Goal: Task Accomplishment & Management: Use online tool/utility

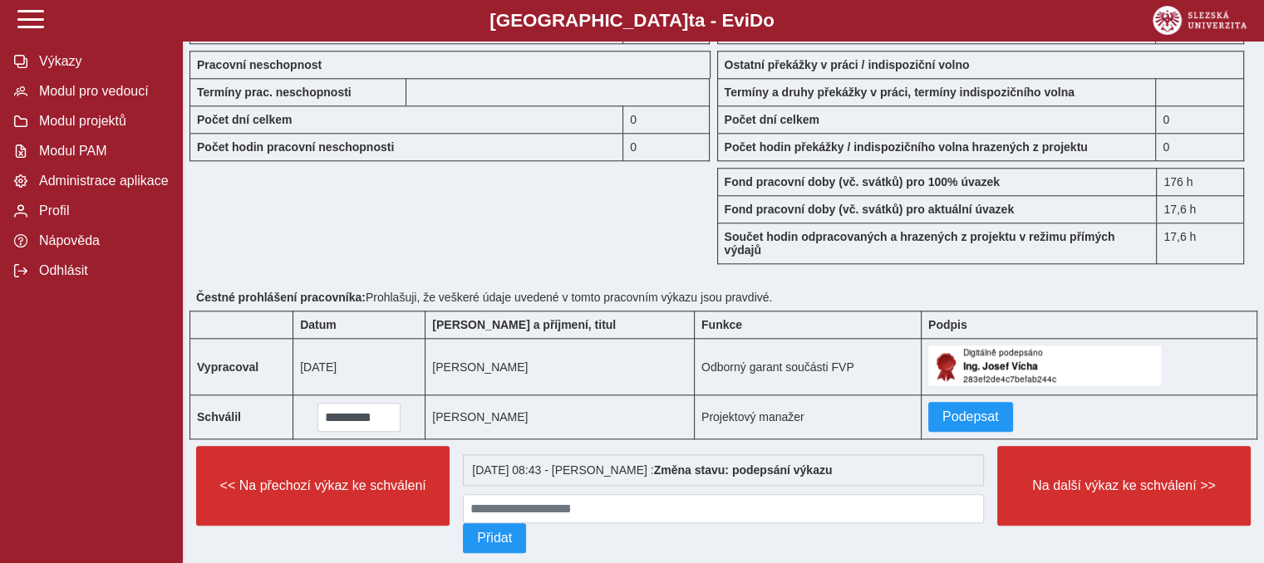
scroll to position [1785, 0]
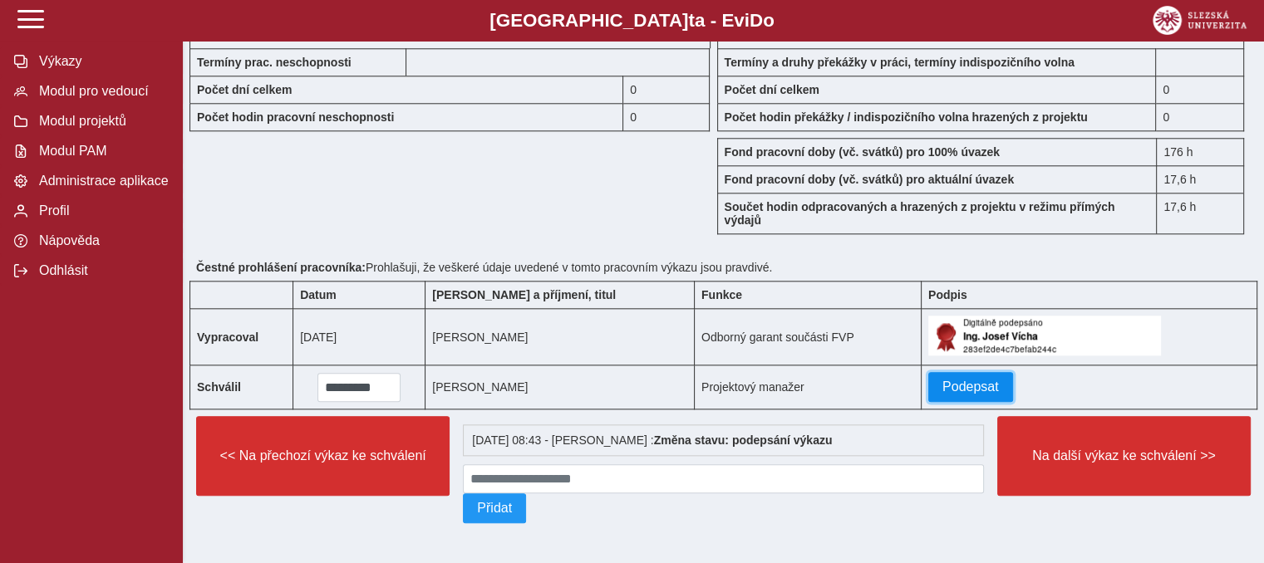
click at [942, 380] on span "Podepsat" at bounding box center [970, 387] width 57 height 15
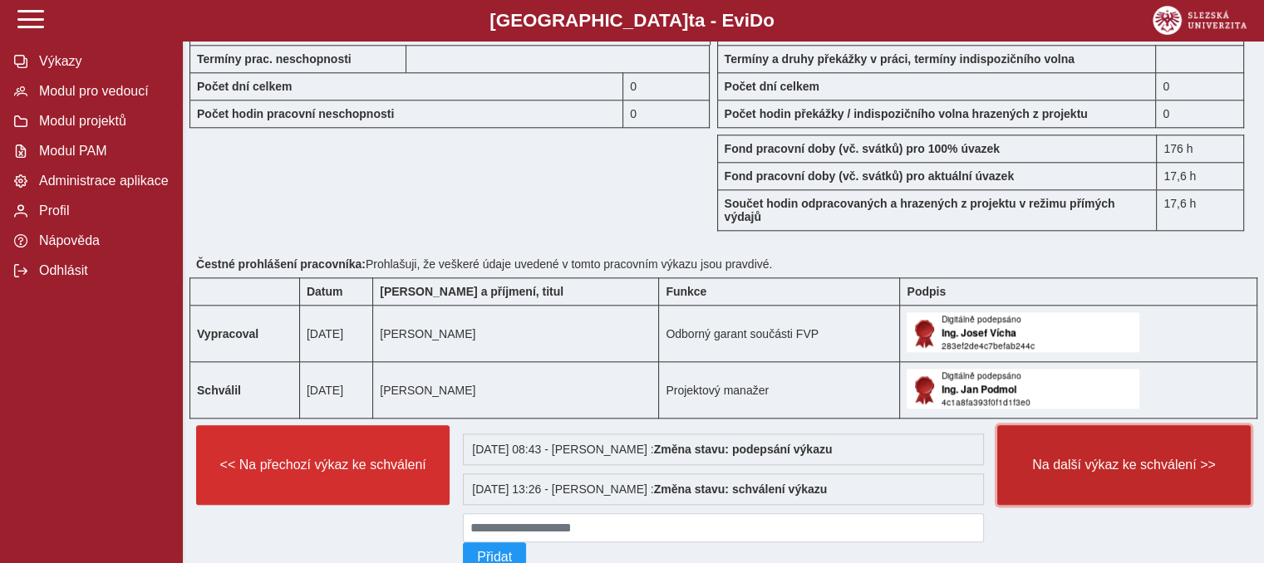
click at [1087, 464] on span "Na další výkaz ke schválení >>" at bounding box center [1123, 465] width 225 height 15
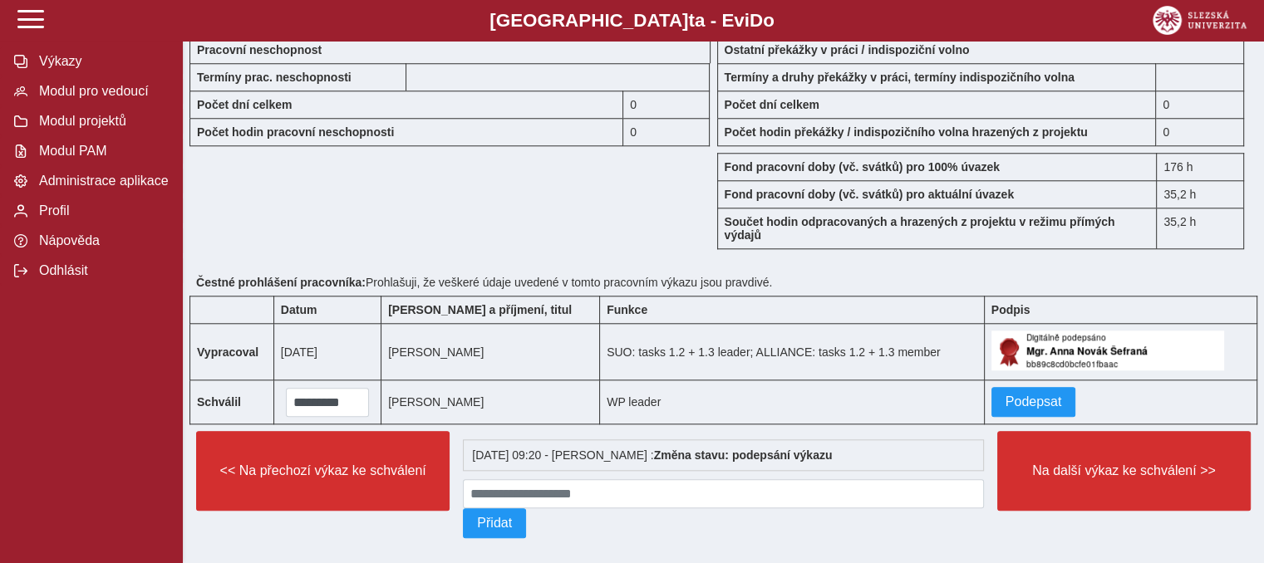
scroll to position [1586, 0]
click at [1006, 410] on span "Podepsat" at bounding box center [1034, 402] width 57 height 15
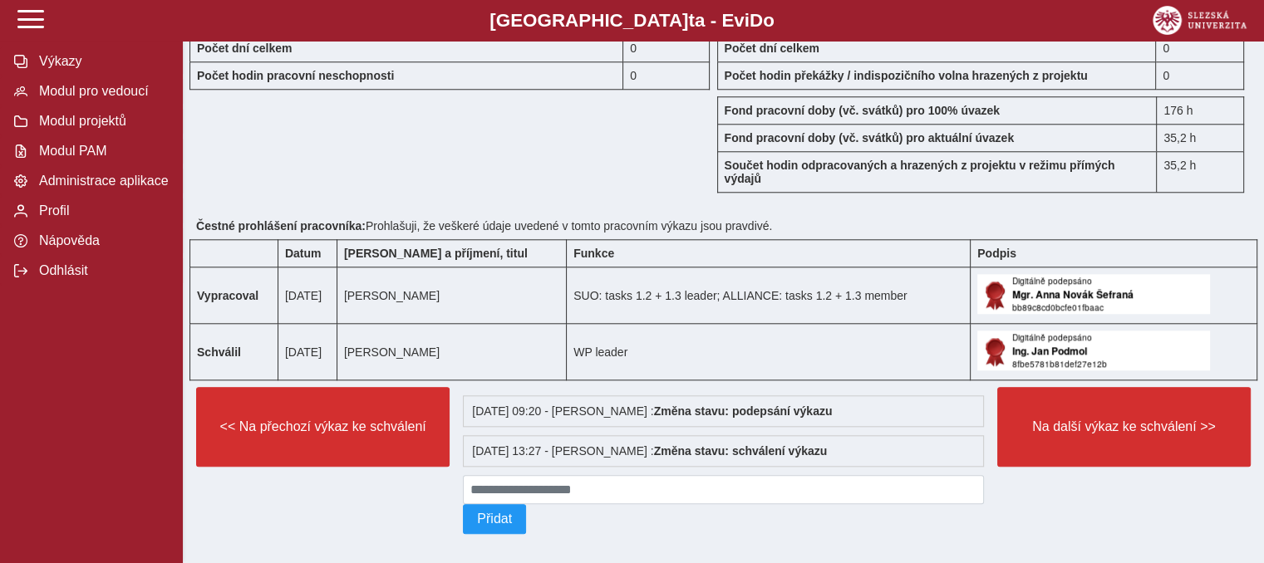
scroll to position [1641, 0]
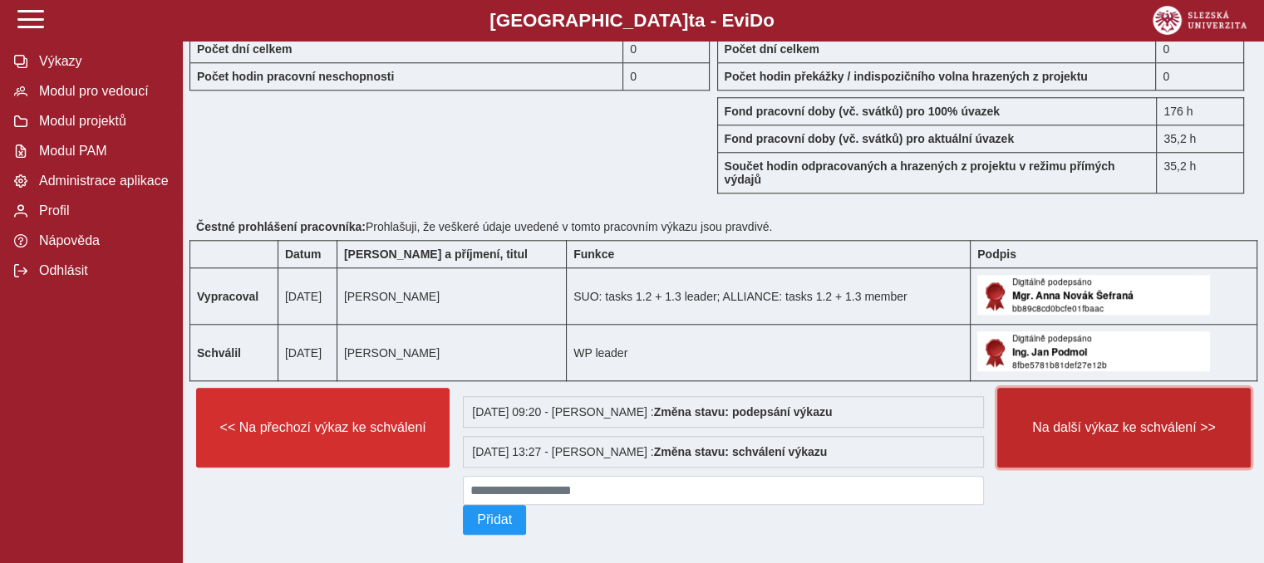
click at [1079, 435] on span "Na další výkaz ke schválení >>" at bounding box center [1123, 427] width 225 height 15
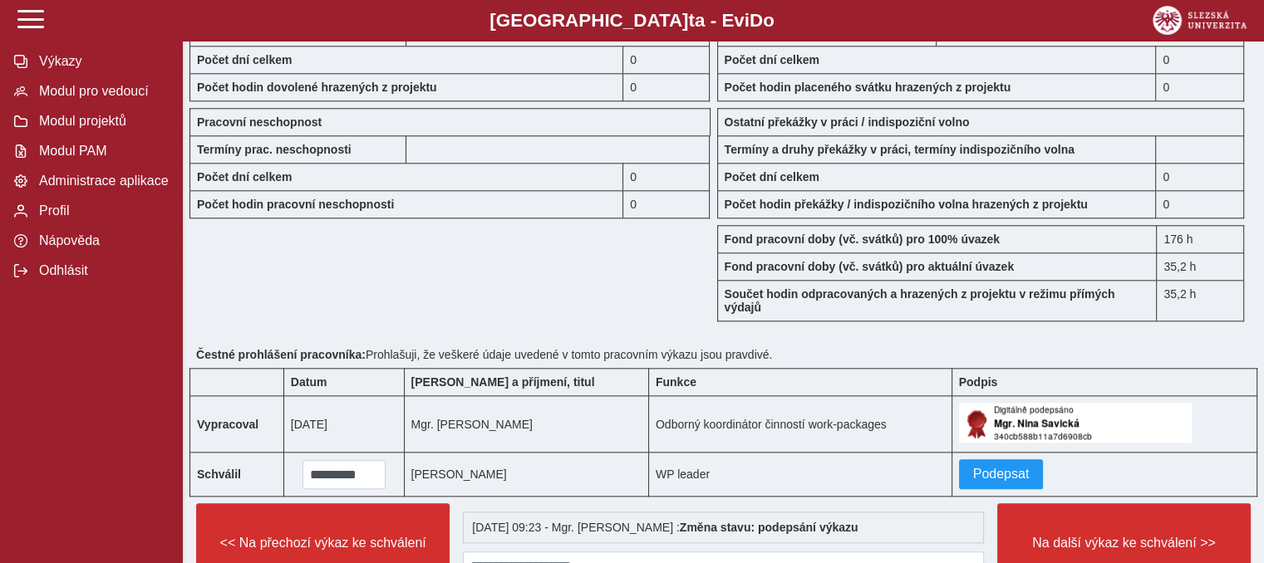
scroll to position [1818, 0]
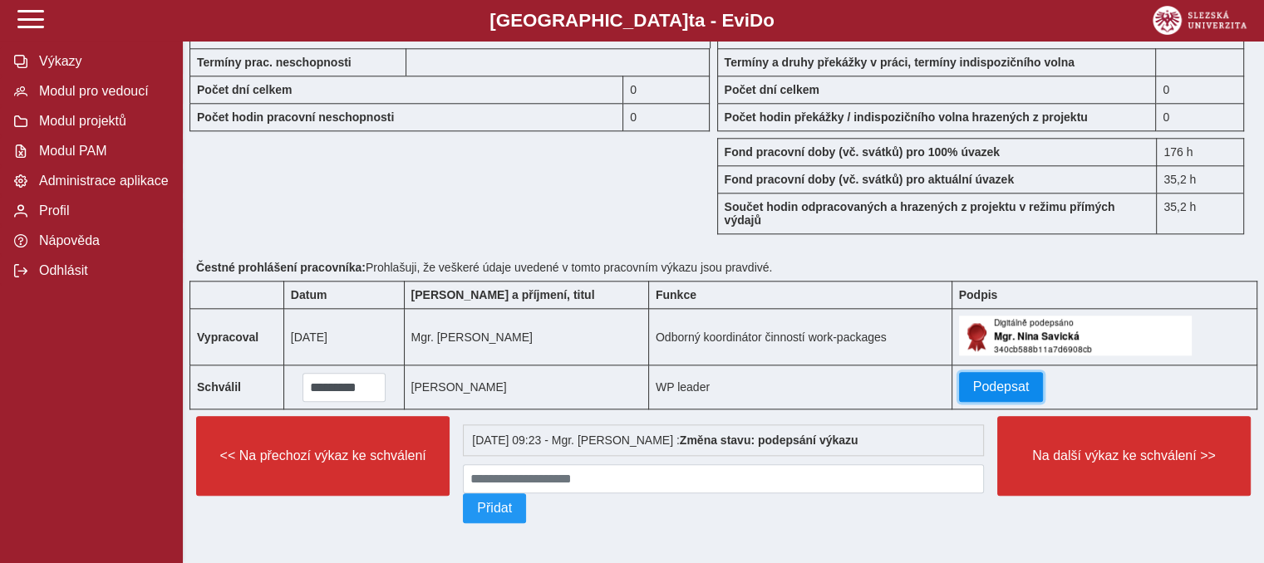
click at [973, 380] on span "Podepsat" at bounding box center [1001, 387] width 57 height 15
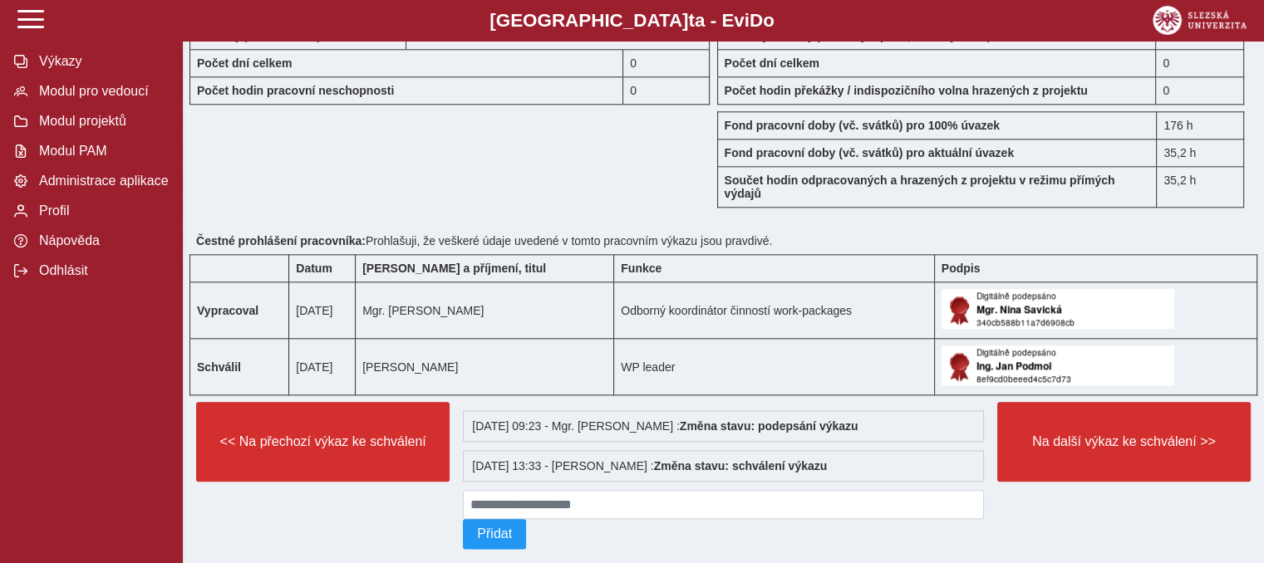
scroll to position [1832, 0]
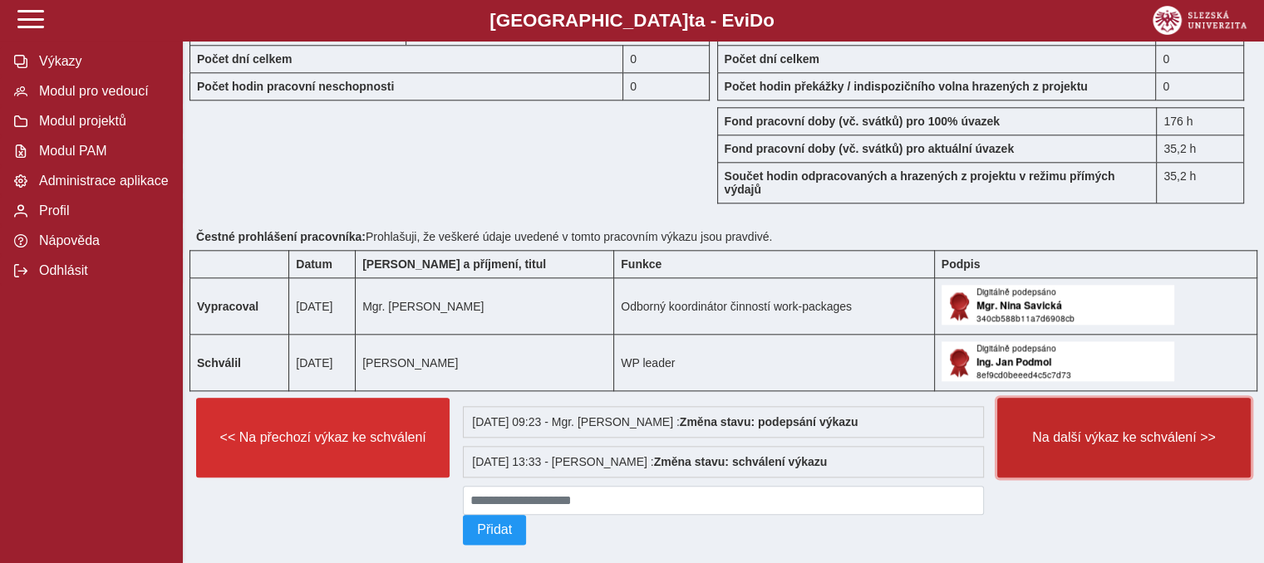
click at [1057, 445] on span "Na další výkaz ke schválení >>" at bounding box center [1123, 437] width 225 height 15
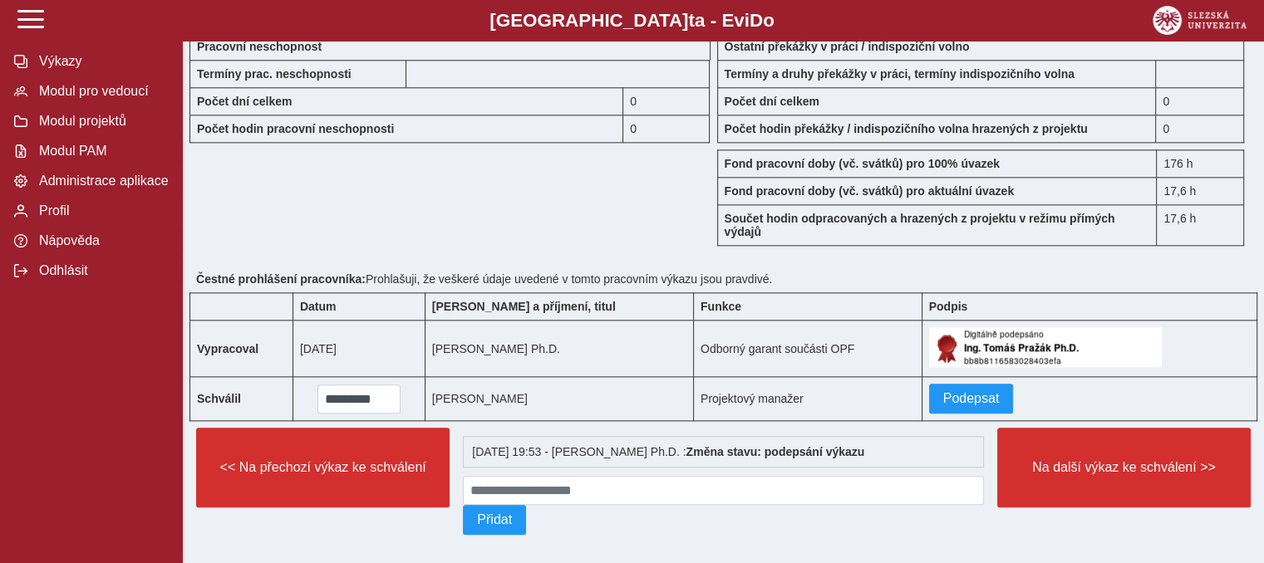
scroll to position [1818, 0]
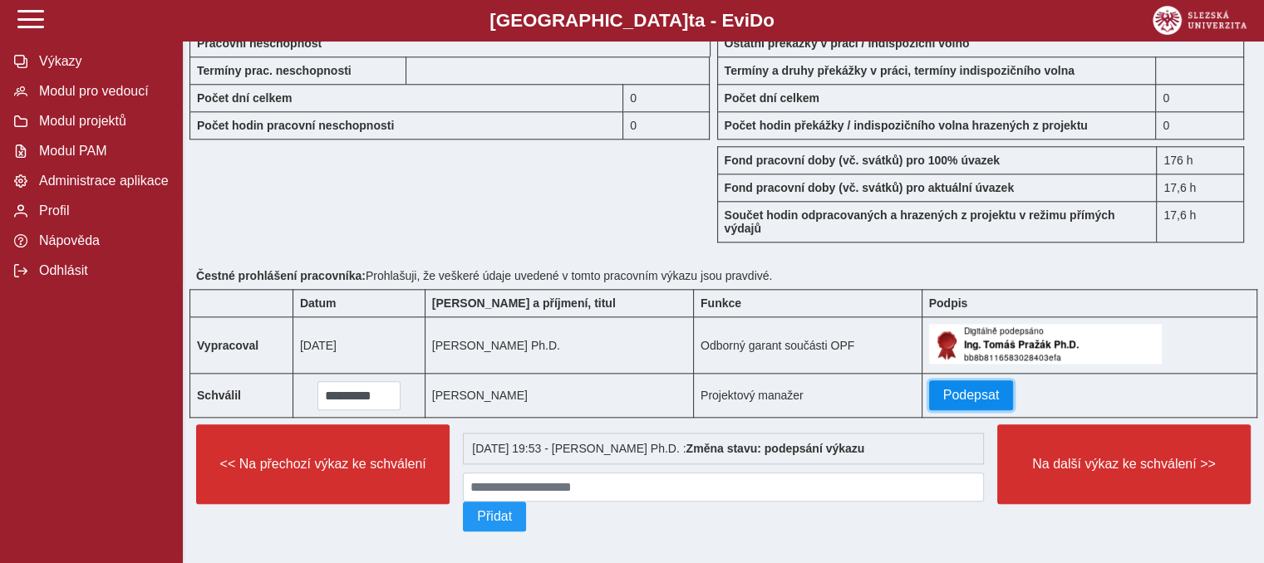
click at [946, 403] on span "Podepsat" at bounding box center [971, 395] width 57 height 15
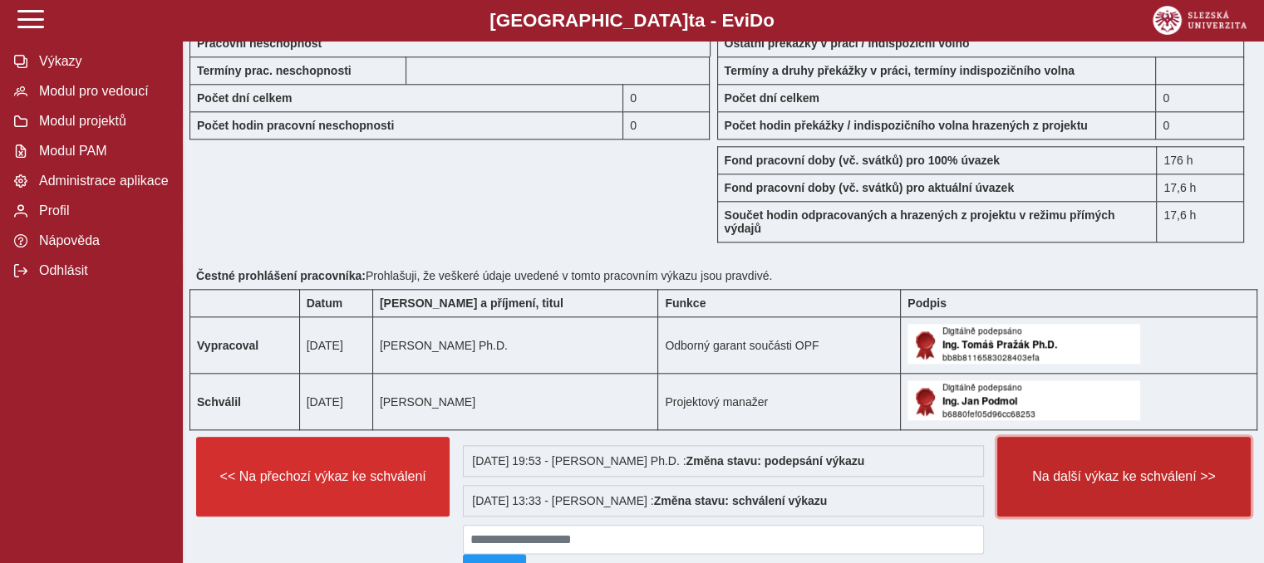
click at [1101, 484] on span "Na další výkaz ke schválení >>" at bounding box center [1123, 477] width 225 height 15
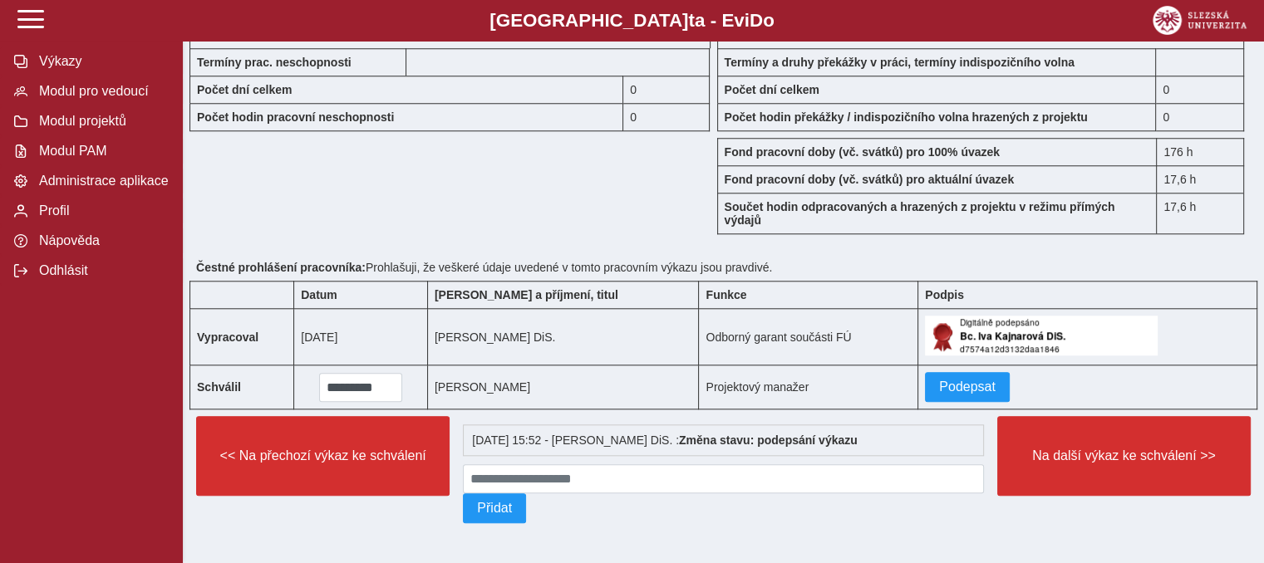
scroll to position [1601, 0]
click at [960, 381] on span "Podepsat" at bounding box center [967, 387] width 57 height 15
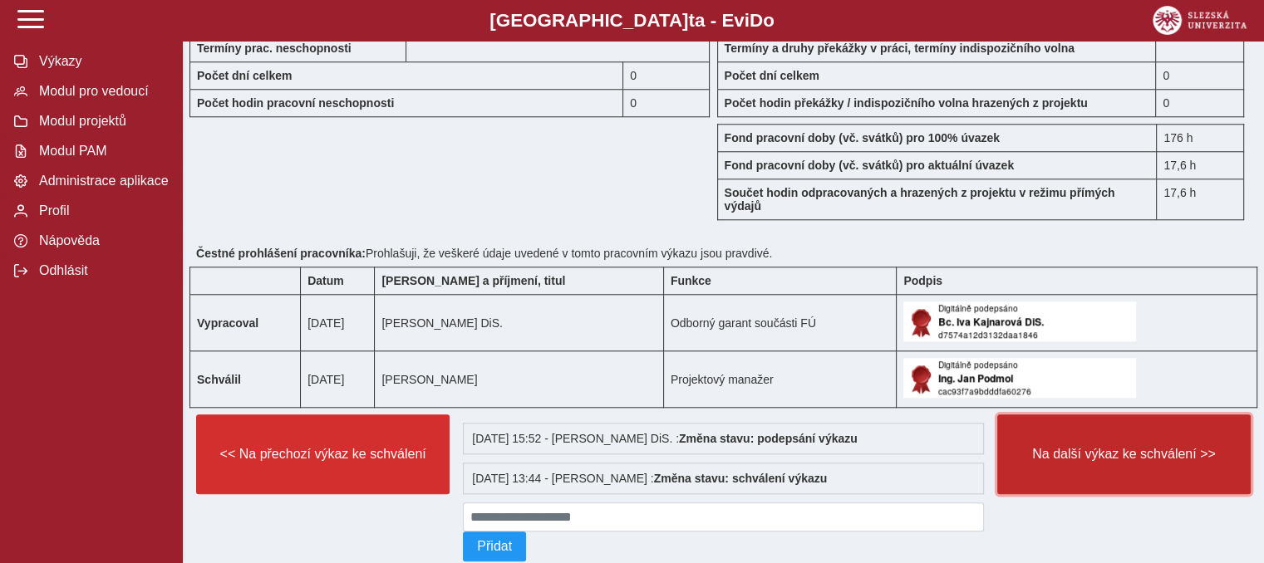
click at [1085, 462] on span "Na další výkaz ke schválení >>" at bounding box center [1123, 454] width 225 height 15
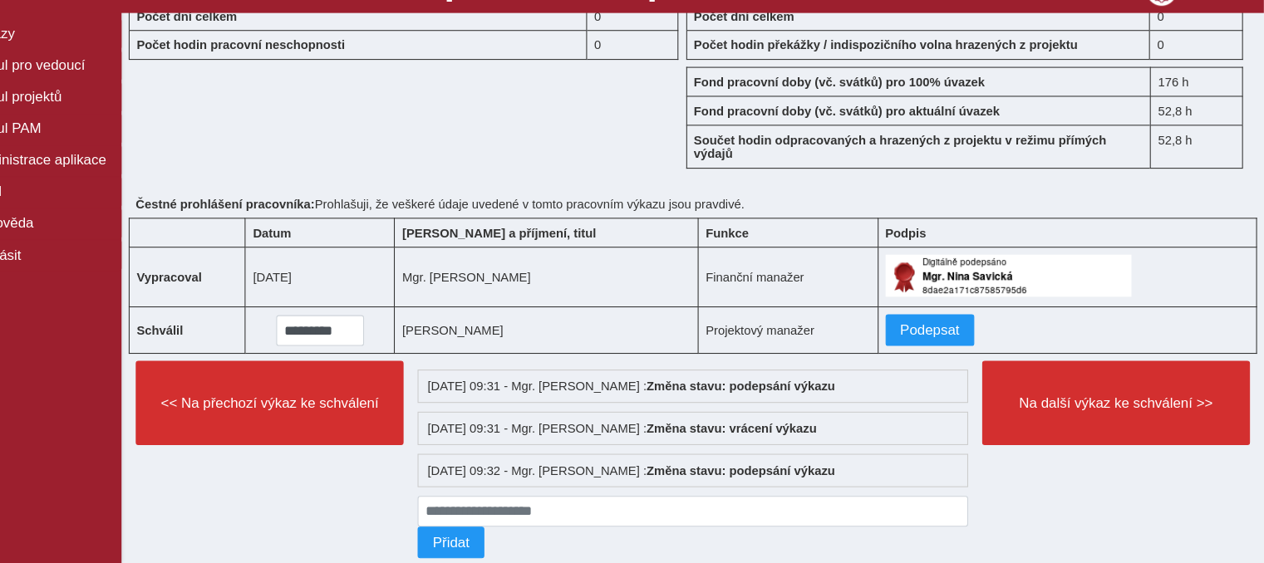
scroll to position [2223, 0]
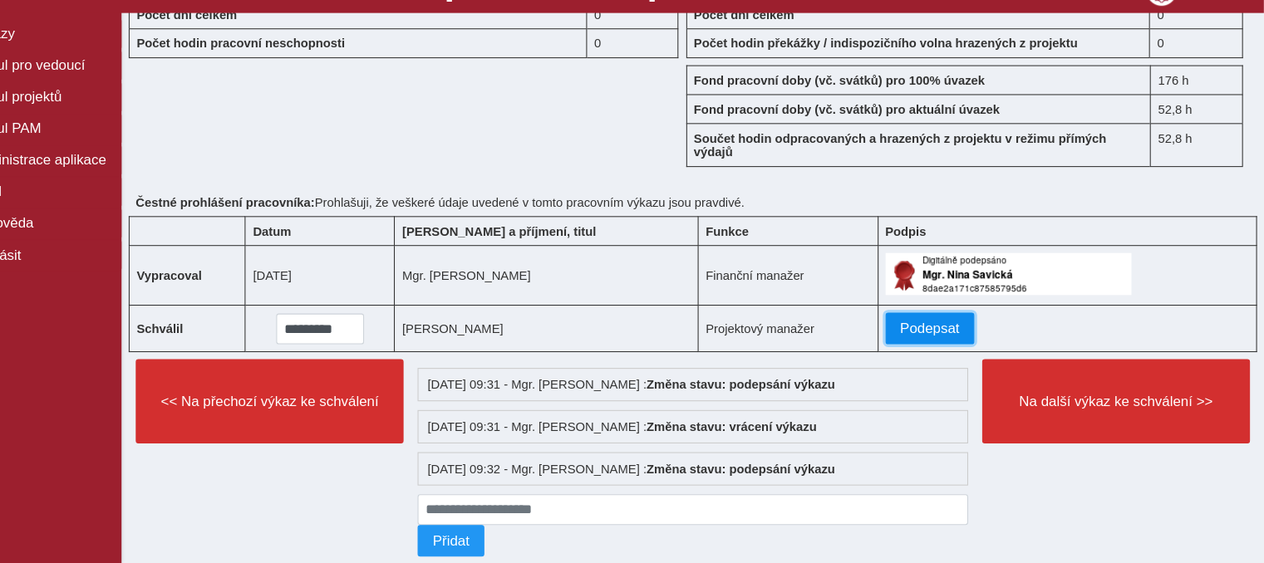
click at [920, 334] on span "Podepsat" at bounding box center [948, 340] width 57 height 15
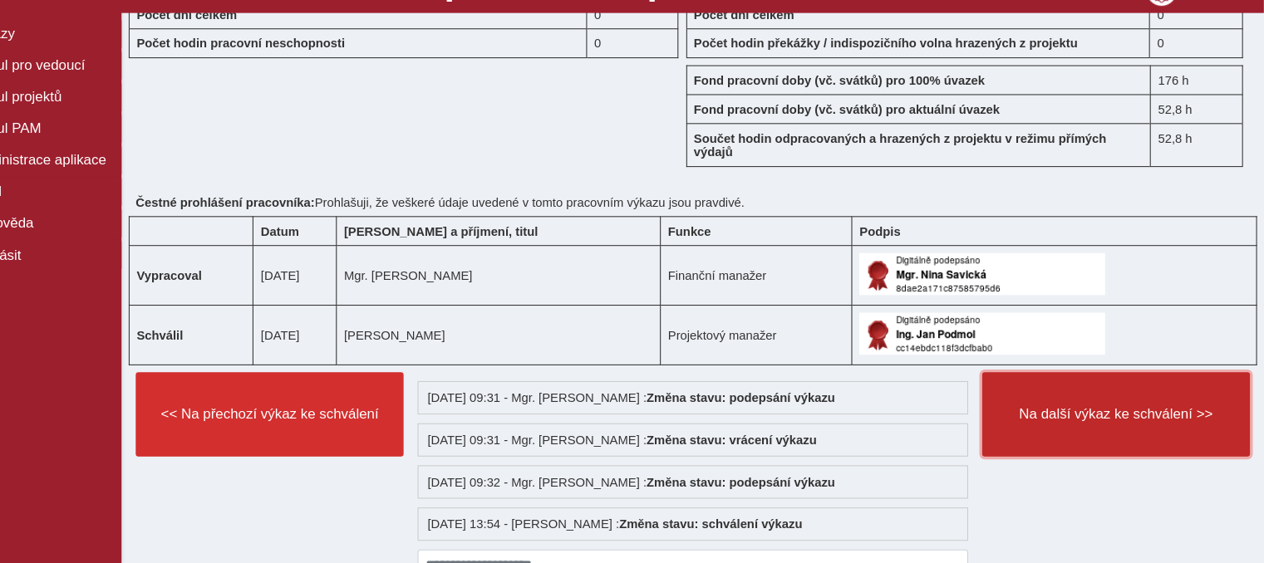
click at [1095, 425] on button "Na další výkaz ke schválení >>" at bounding box center [1123, 422] width 253 height 80
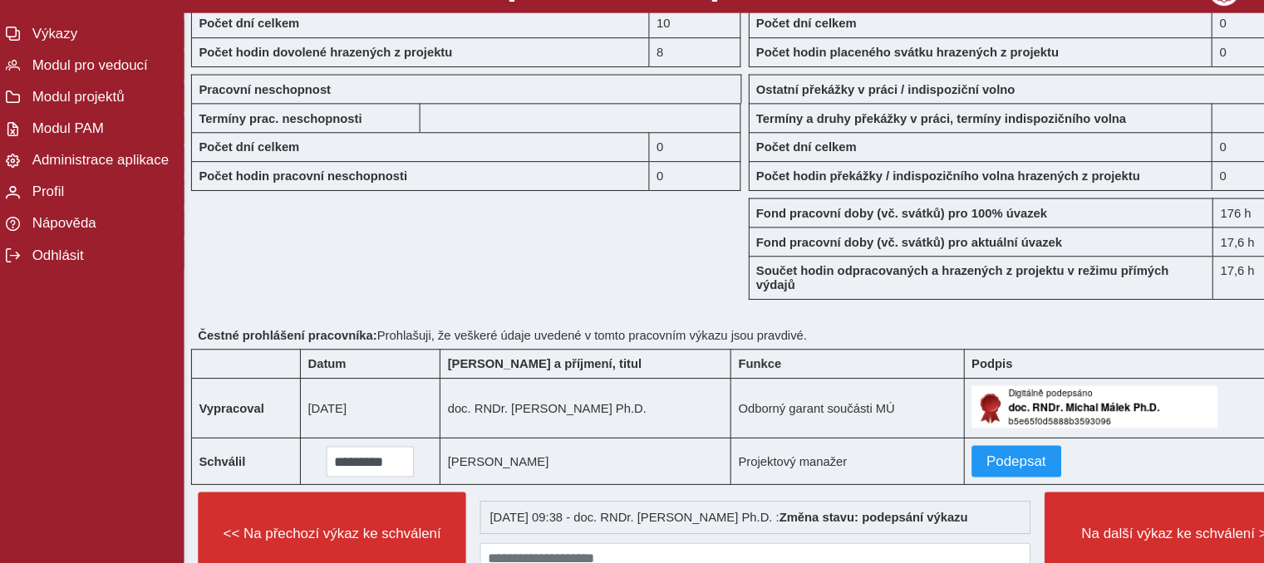
scroll to position [1508, 0]
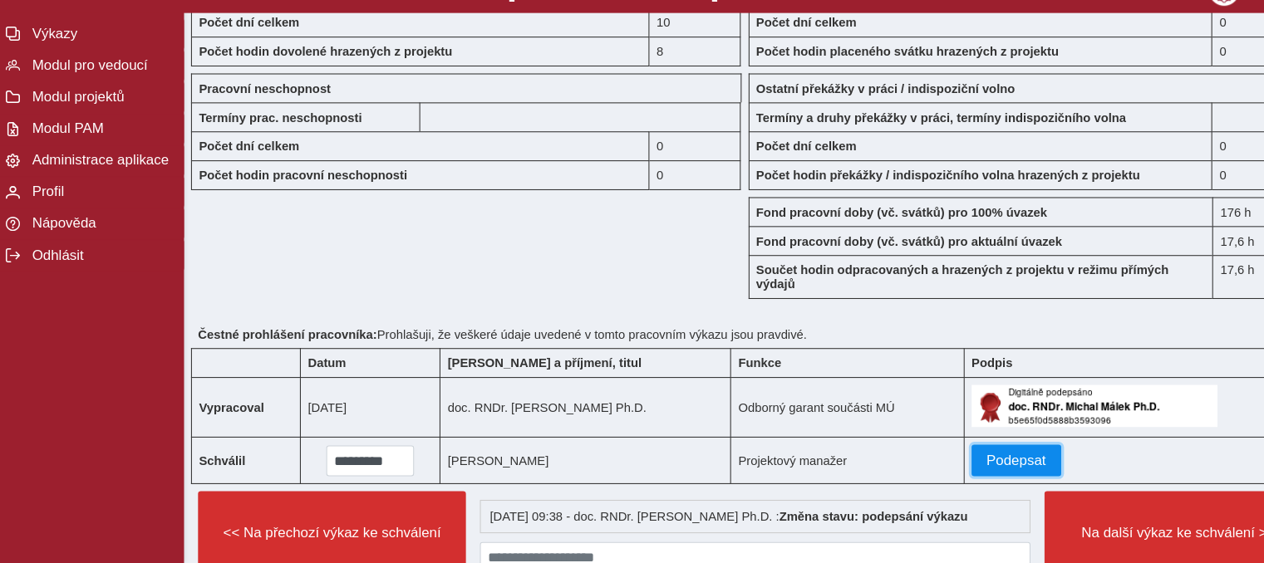
click at [956, 473] on span "Podepsat" at bounding box center [970, 465] width 57 height 15
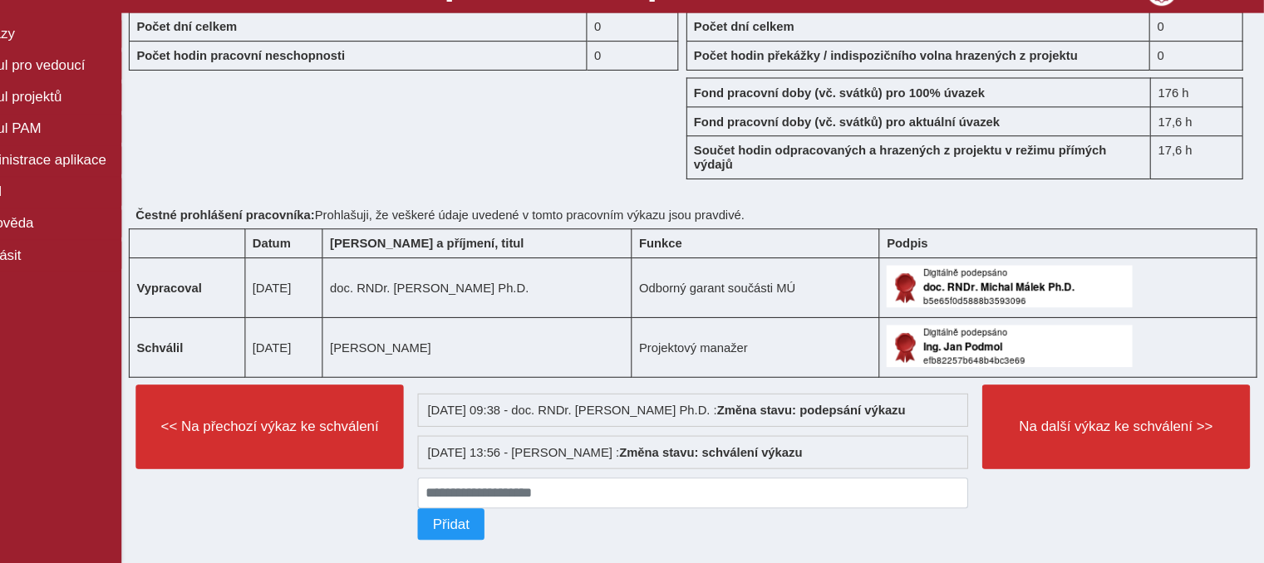
scroll to position [1628, 0]
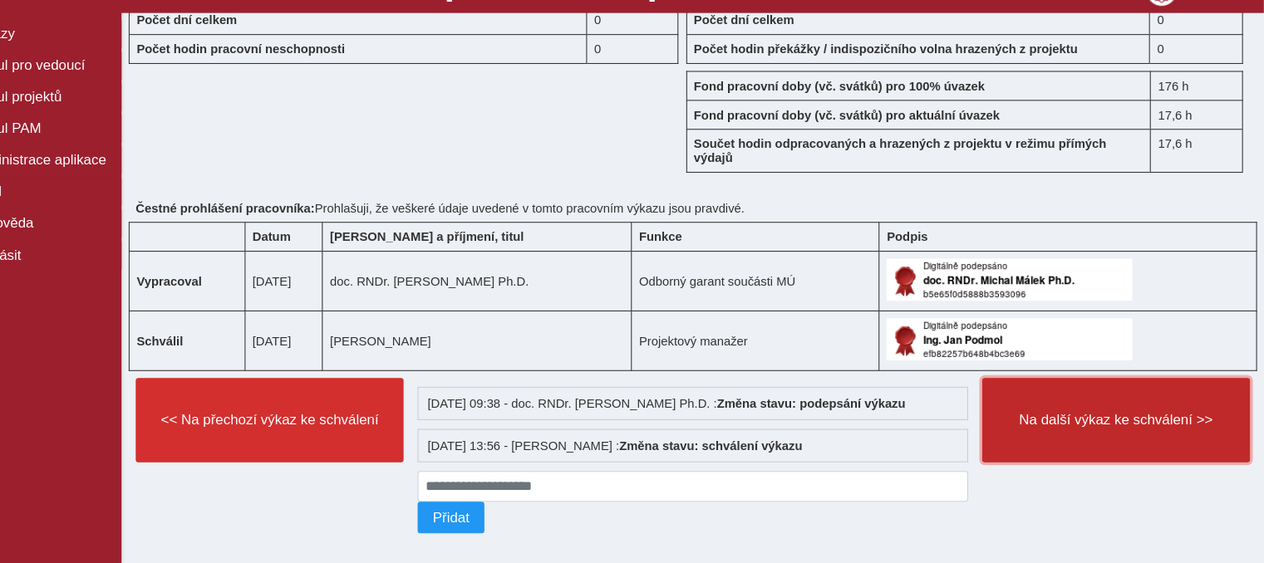
click at [1088, 435] on span "Na další výkaz ke schválení >>" at bounding box center [1123, 427] width 225 height 15
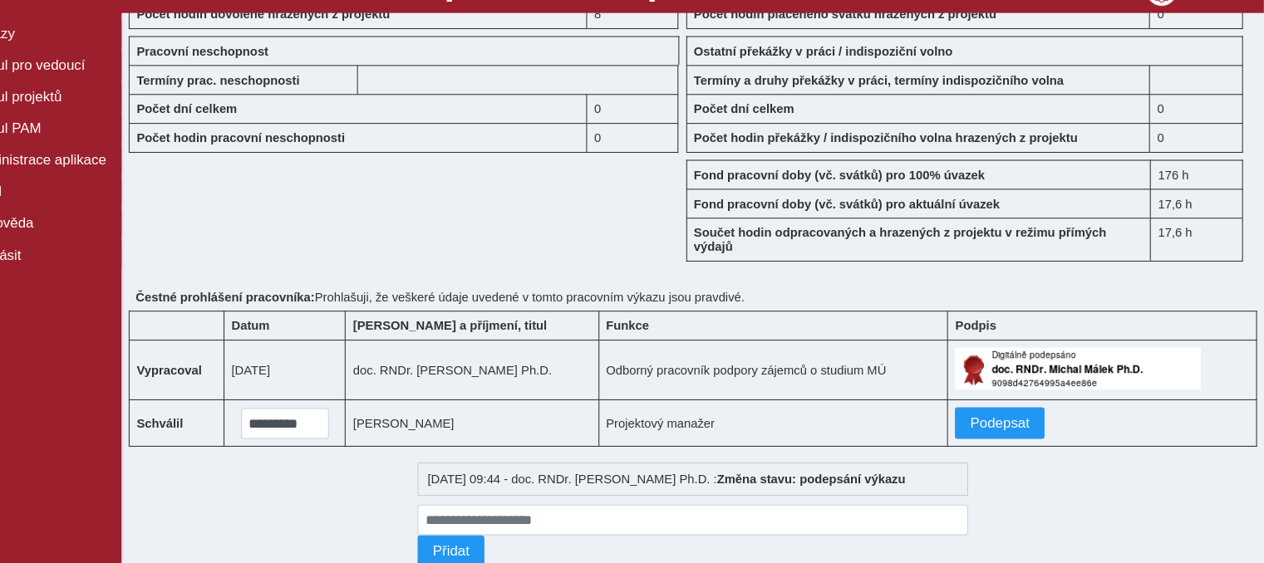
scroll to position [1650, 0]
click at [1005, 435] on span "Podepsat" at bounding box center [1014, 427] width 57 height 15
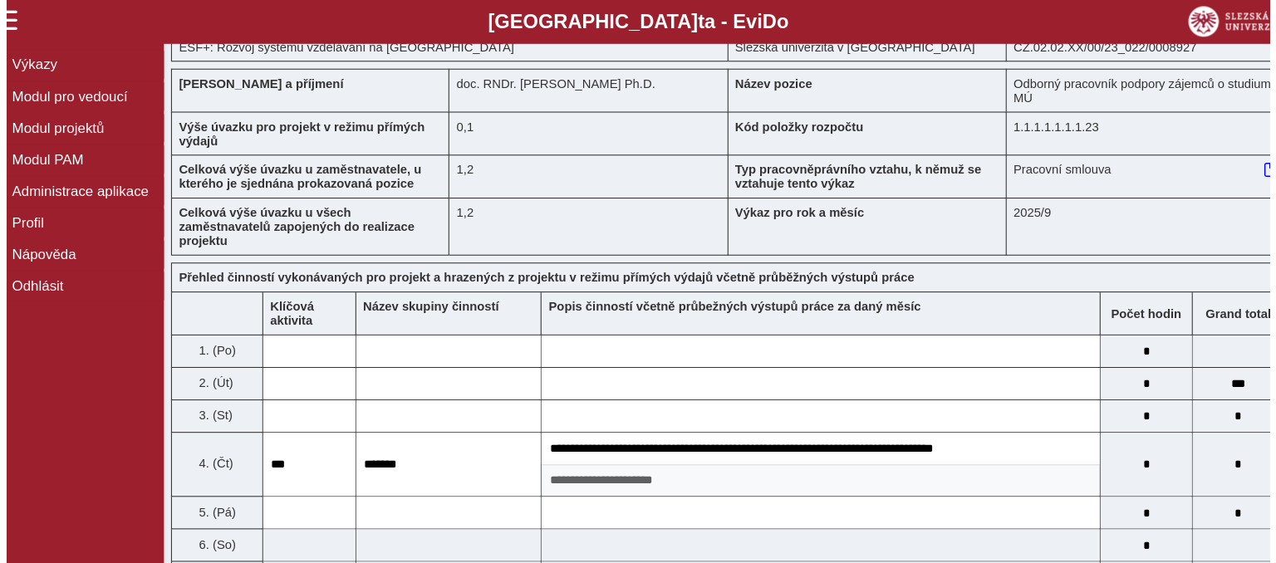
scroll to position [0, 0]
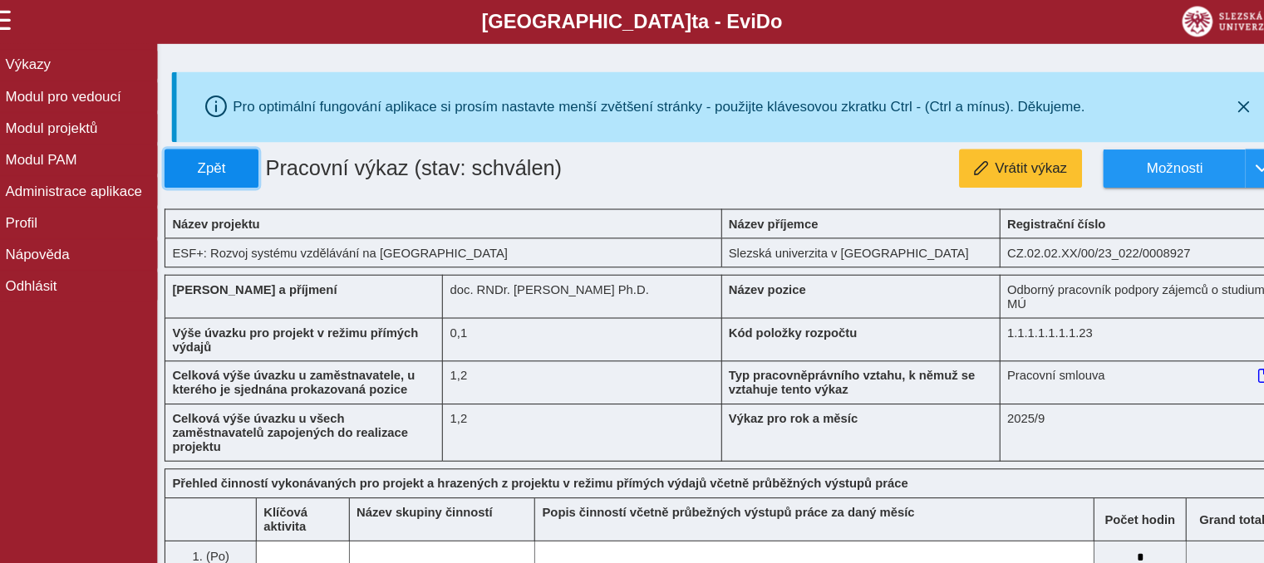
click at [240, 159] on span "Zpět" at bounding box center [234, 159] width 74 height 15
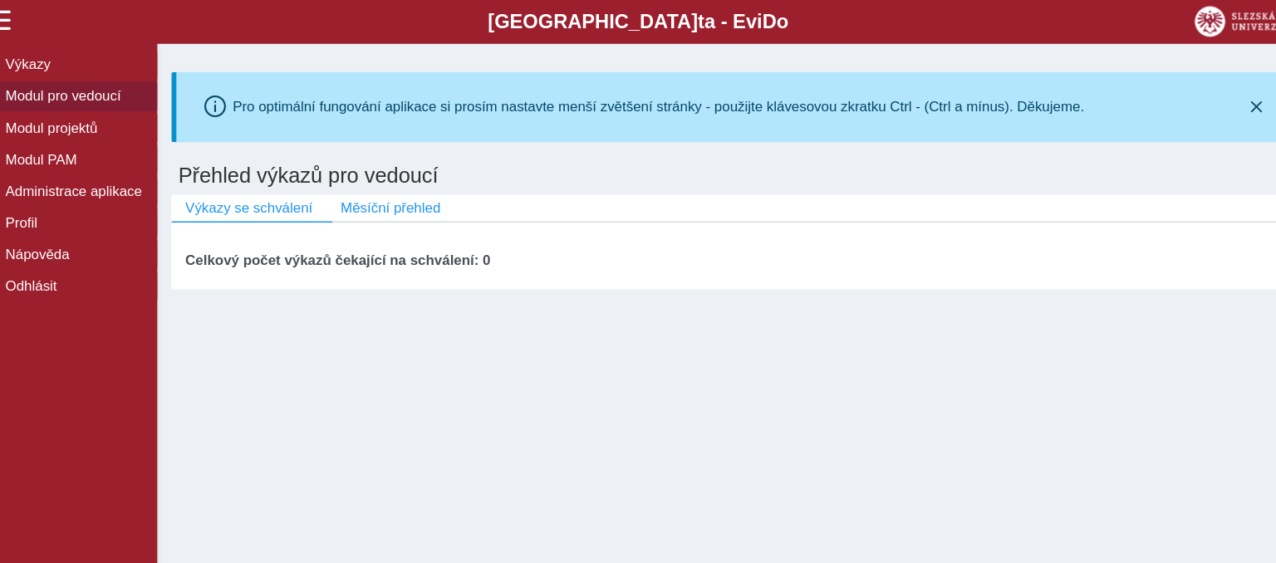
click at [85, 91] on span "Modul pro vedoucí" at bounding box center [101, 91] width 135 height 15
click at [64, 67] on span "Výkazy" at bounding box center [101, 61] width 135 height 15
